Goal: Task Accomplishment & Management: Manage account settings

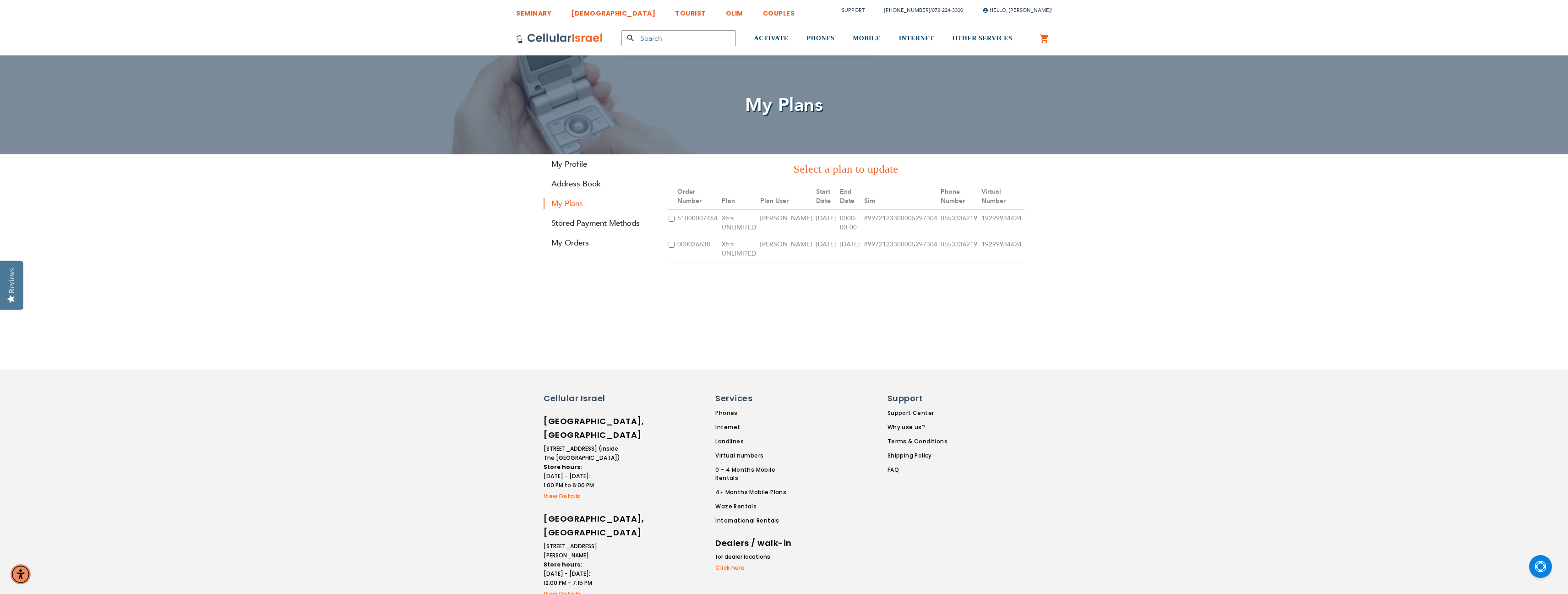
click at [674, 236] on td at bounding box center [671, 249] width 9 height 26
click at [670, 242] on input "checkbox" at bounding box center [671, 245] width 6 height 6
checkbox input "true"
click at [672, 264] on input "checkbox" at bounding box center [671, 267] width 6 height 6
checkbox input "true"
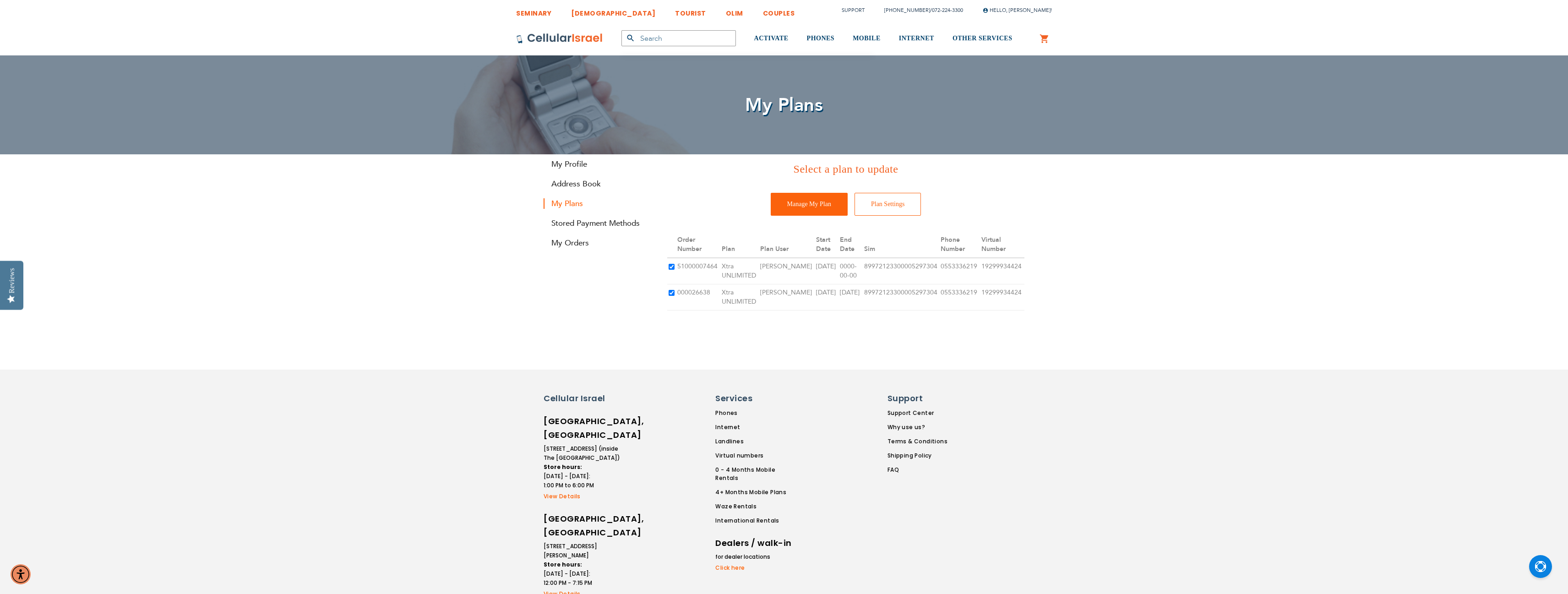
checkbox input "false"
click at [810, 201] on input "Manage My Plan" at bounding box center [809, 204] width 77 height 23
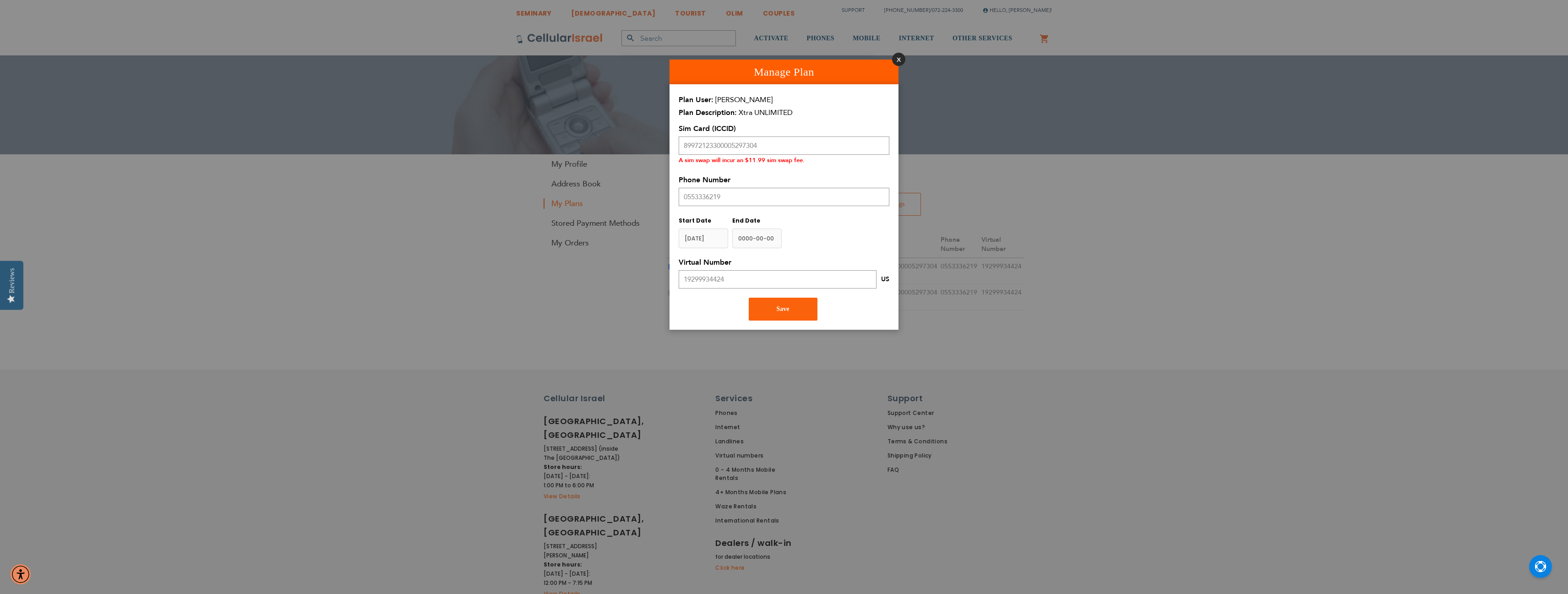
click at [895, 59] on button "Close" at bounding box center [899, 59] width 13 height 13
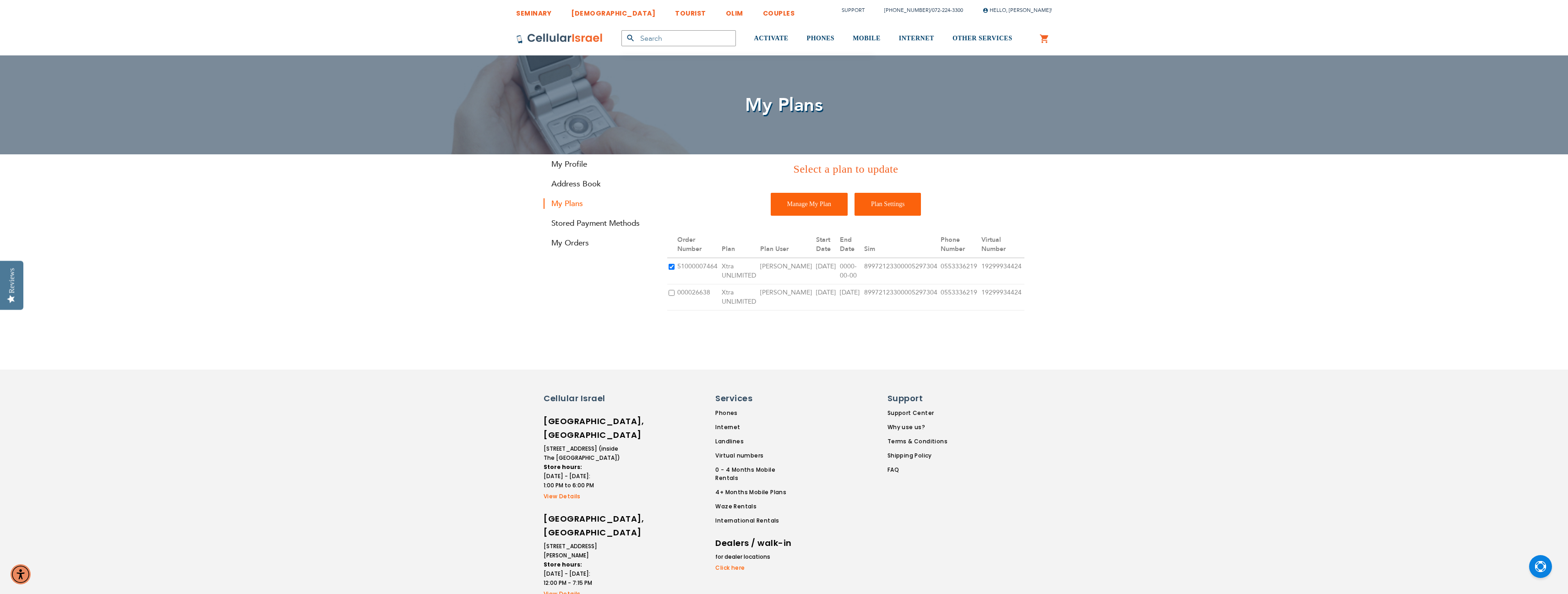
click at [897, 201] on input "Plan Settings" at bounding box center [887, 204] width 67 height 23
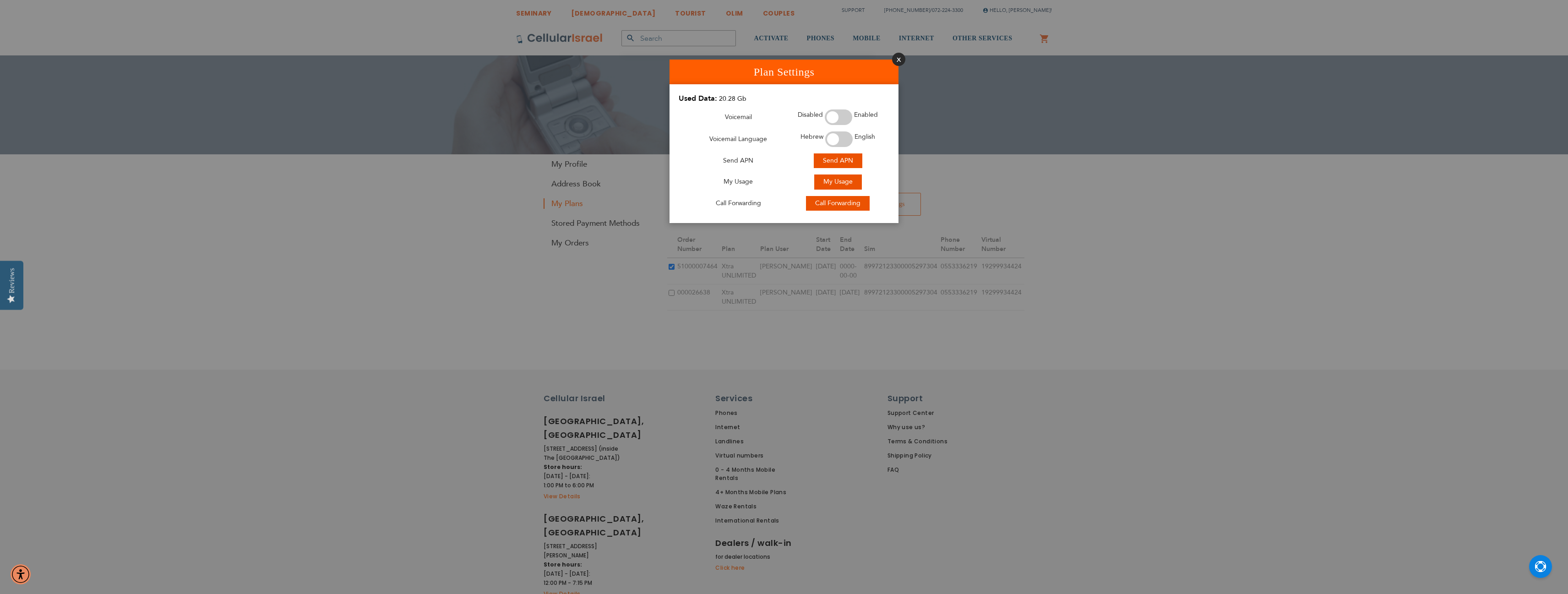
click at [899, 54] on button "Close" at bounding box center [899, 59] width 13 height 13
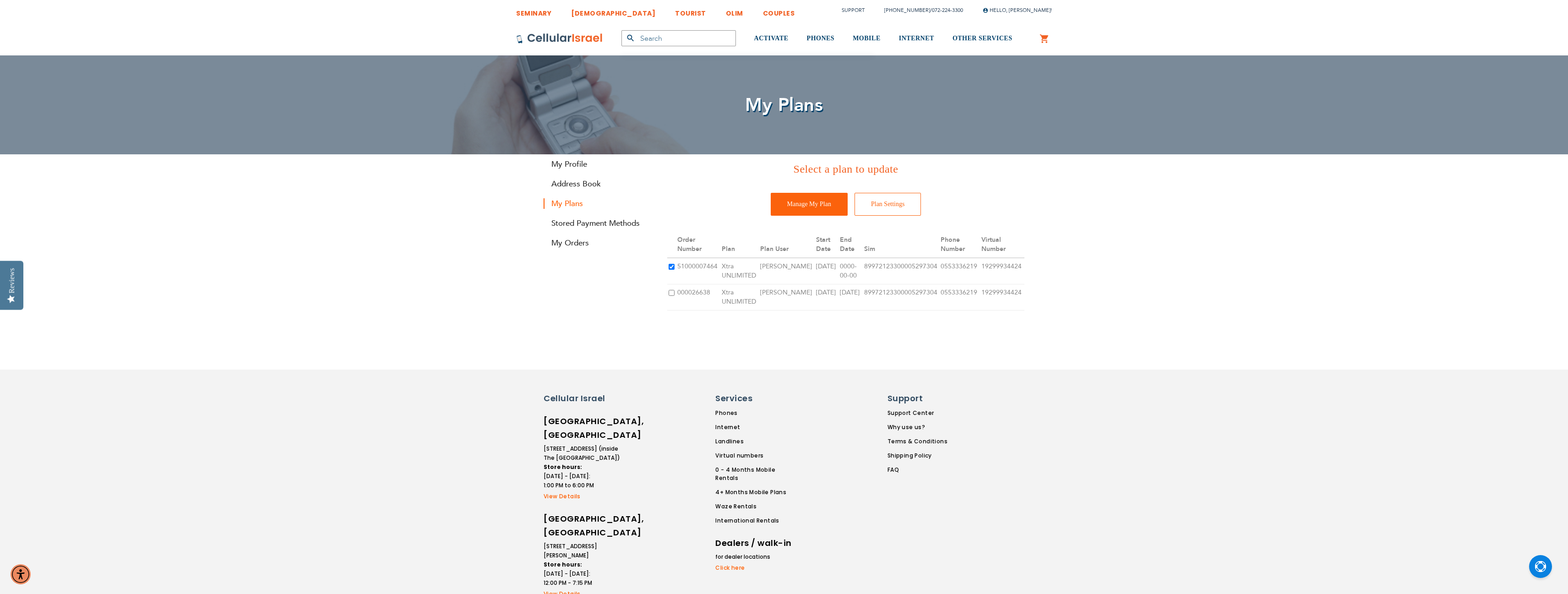
click at [689, 258] on td "51000007464" at bounding box center [698, 271] width 45 height 26
click at [899, 206] on input "Plan Settings" at bounding box center [887, 204] width 67 height 23
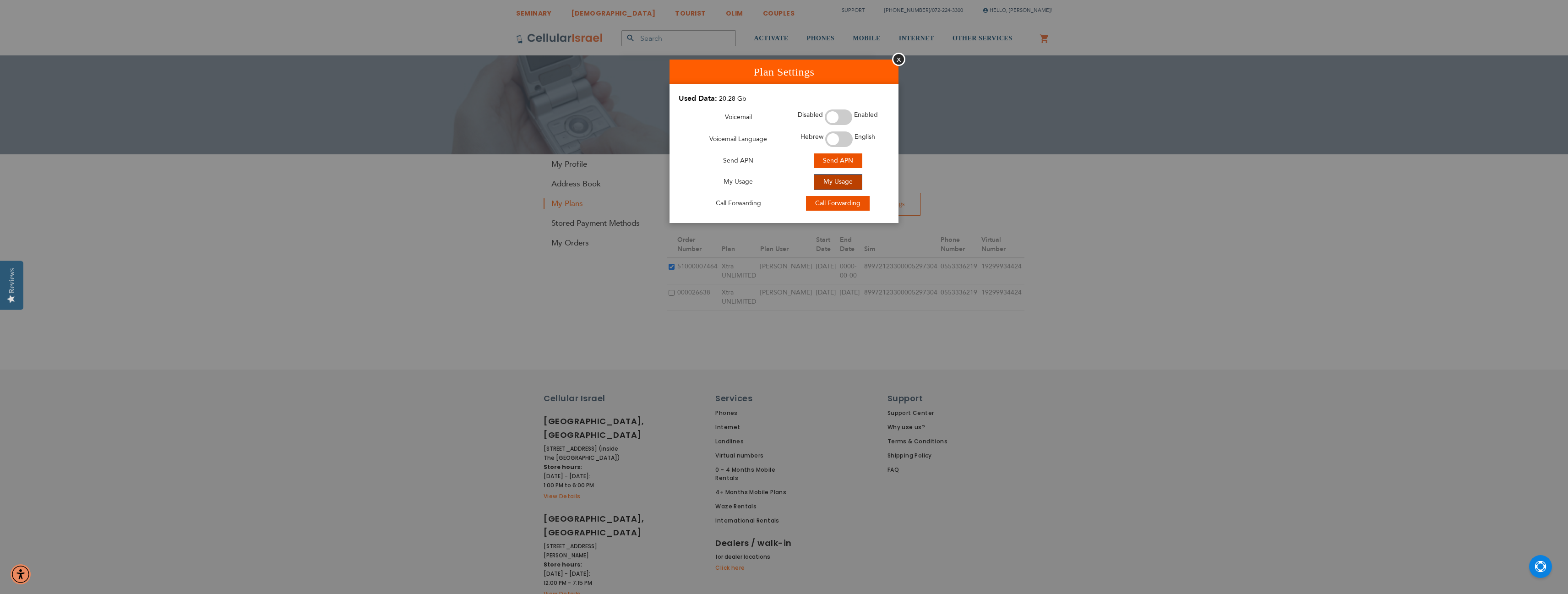
click at [843, 179] on span "My Usage" at bounding box center [838, 182] width 29 height 9
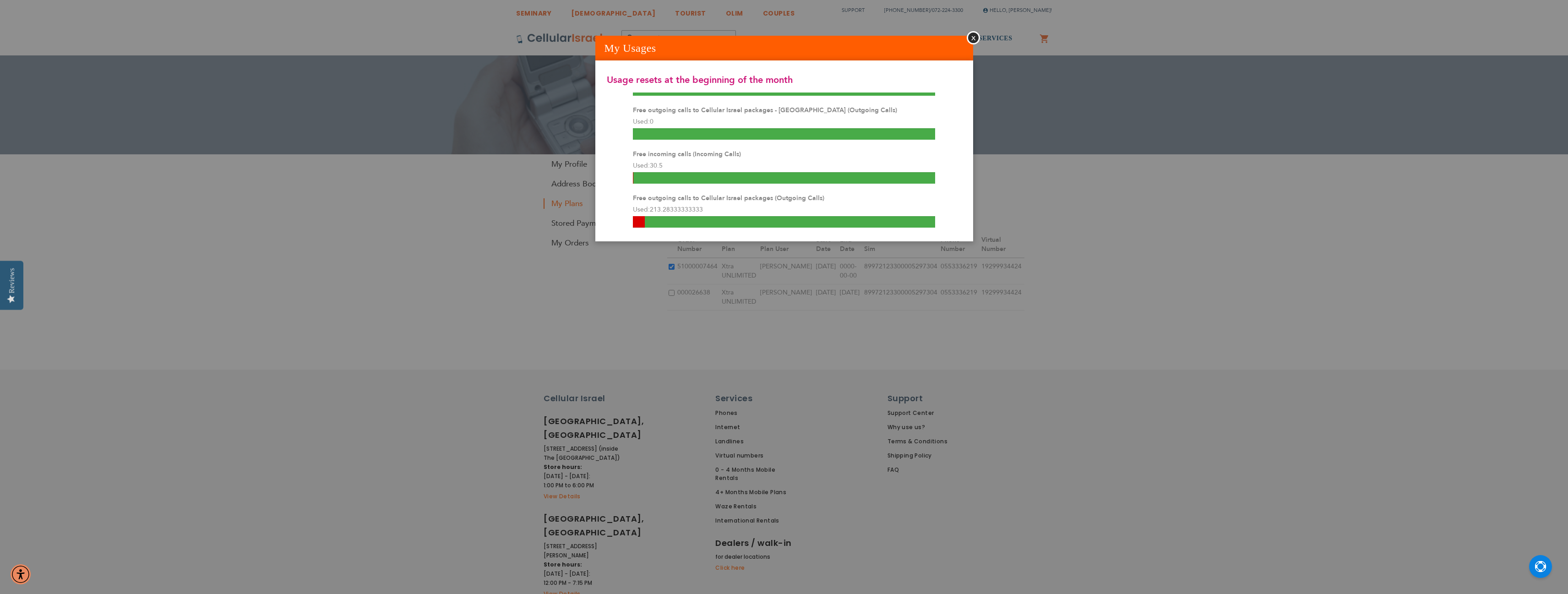
scroll to position [166, 0]
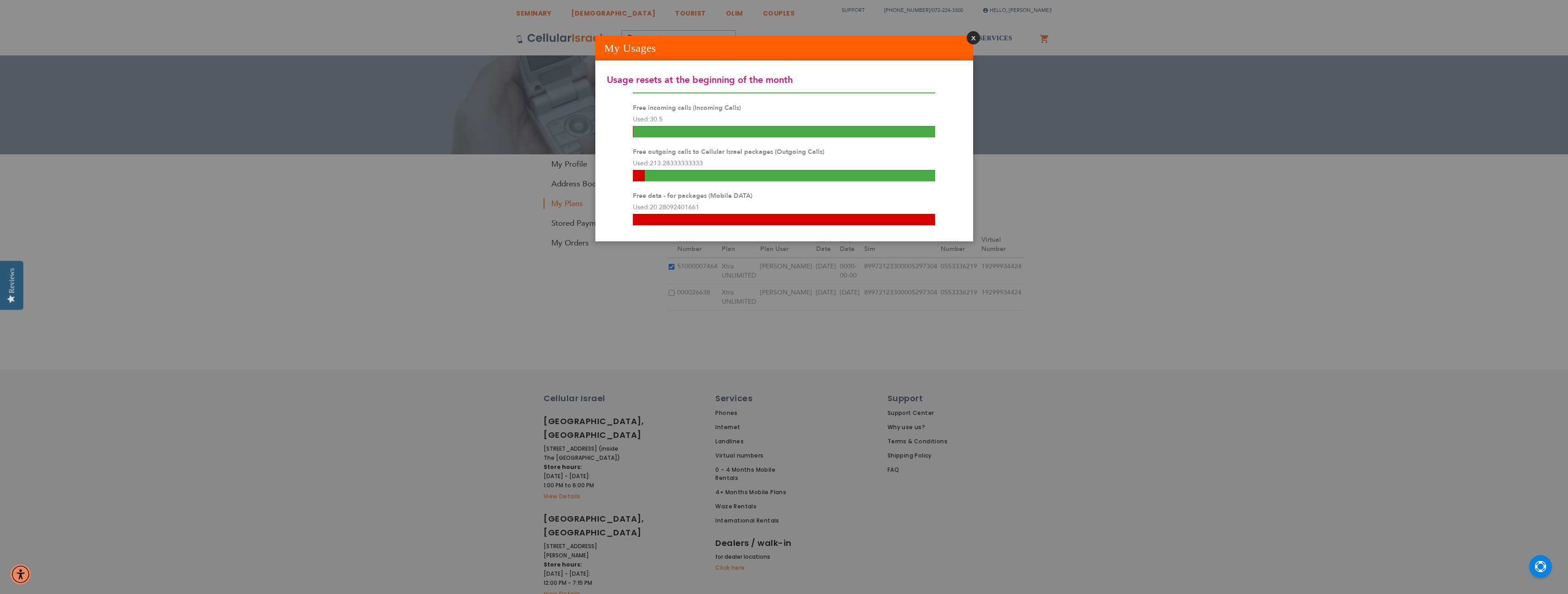
click at [973, 32] on button "Close" at bounding box center [974, 38] width 13 height 13
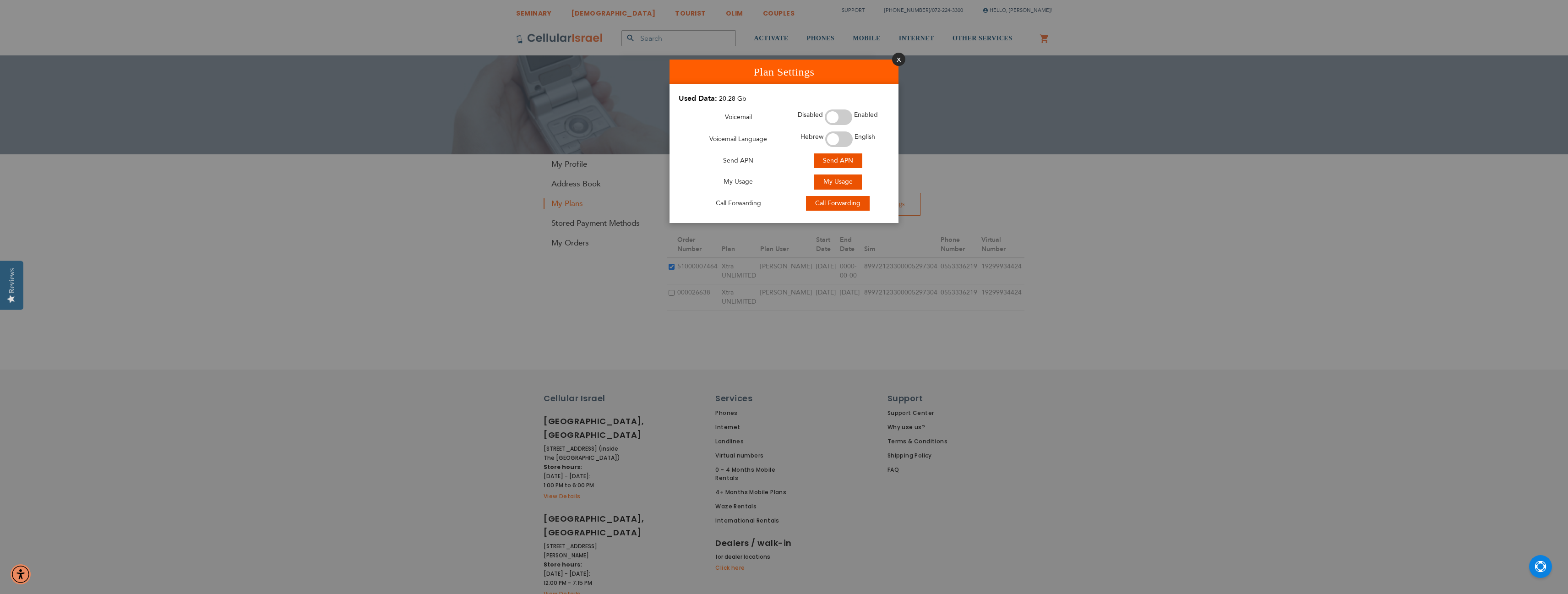
click at [900, 59] on button "Close" at bounding box center [899, 59] width 13 height 13
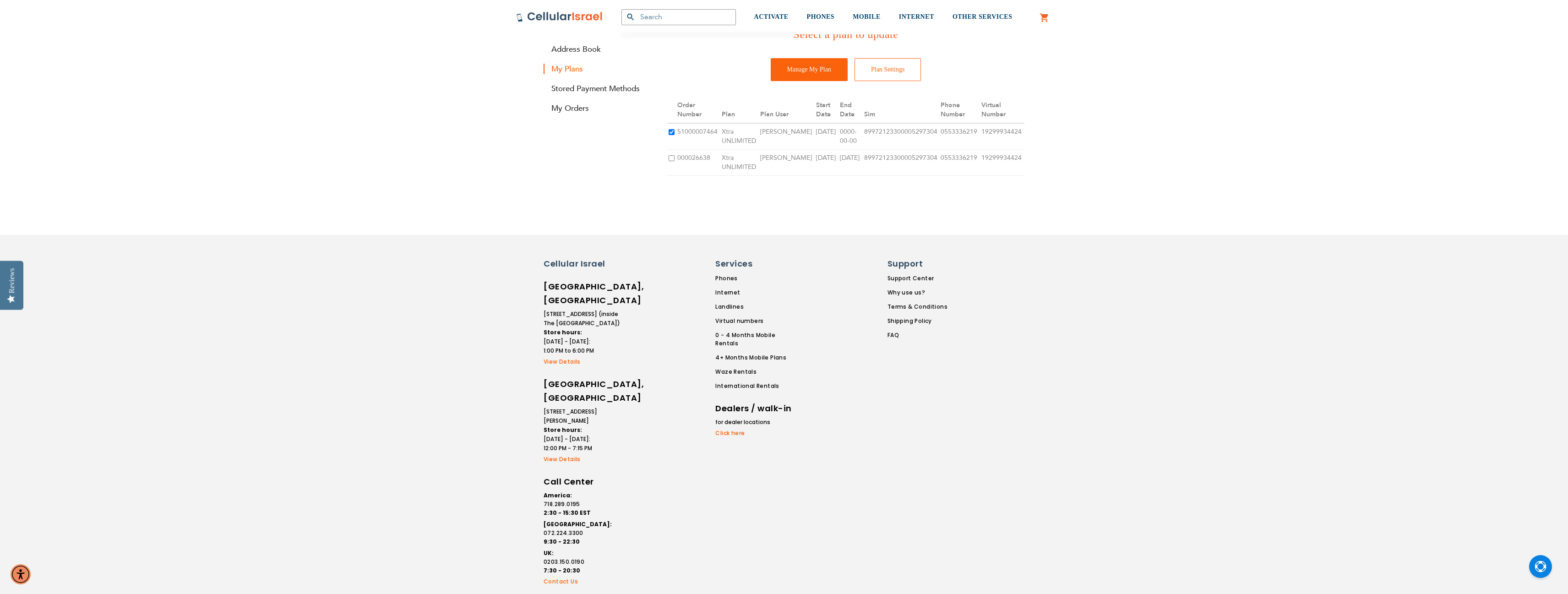
scroll to position [143, 0]
